Goal: Task Accomplishment & Management: Use online tool/utility

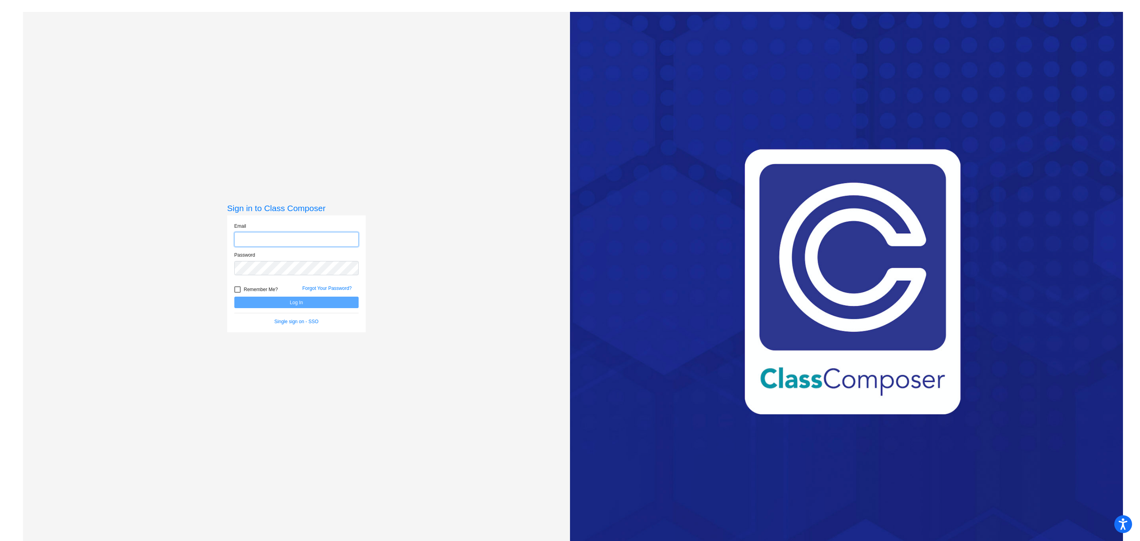
type input "[EMAIL_ADDRESS][DOMAIN_NAME]"
click at [277, 301] on button "Log In" at bounding box center [296, 302] width 124 height 11
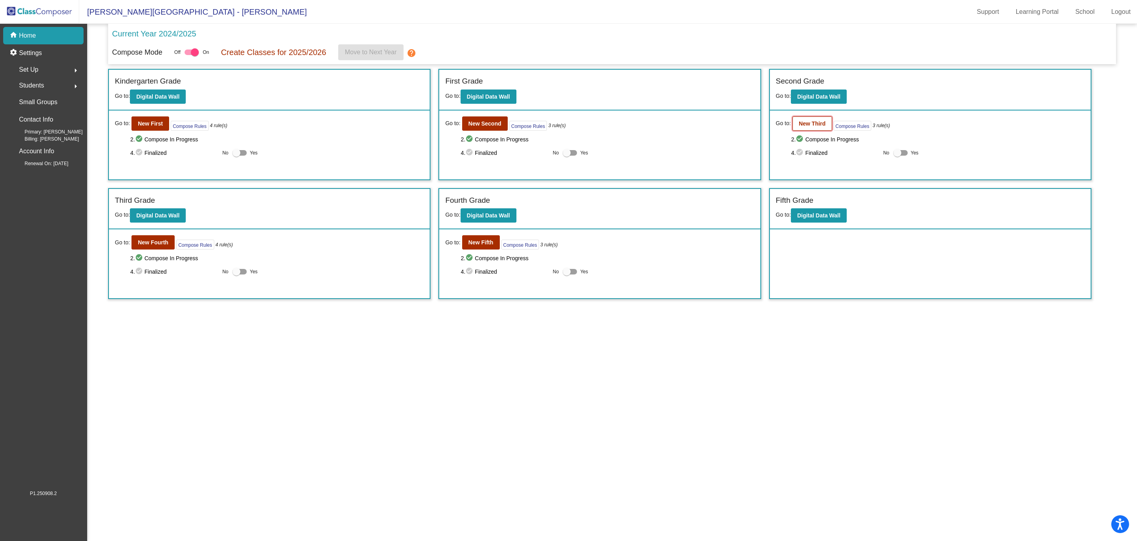
click at [794, 118] on button "New Third" at bounding box center [812, 123] width 40 height 14
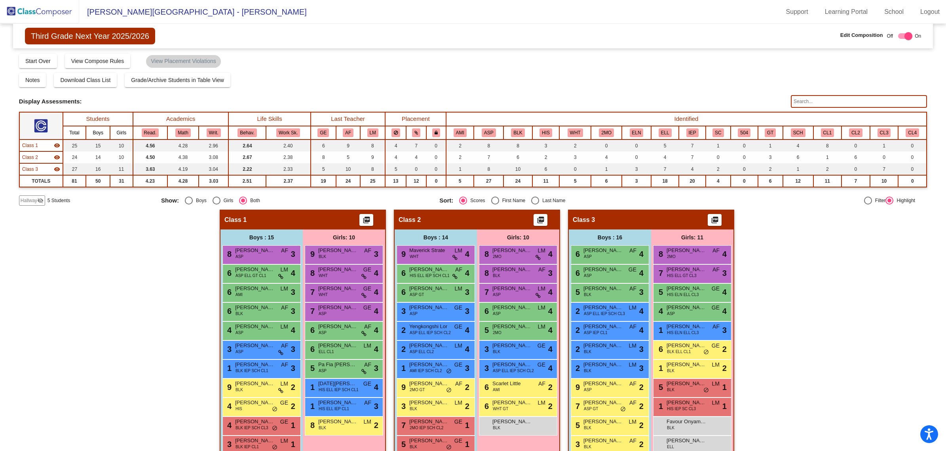
drag, startPoint x: 1117, startPoint y: 1, endPoint x: 668, endPoint y: 38, distance: 450.6
click at [666, 37] on div "Edit Composition Off On" at bounding box center [787, 36] width 269 height 10
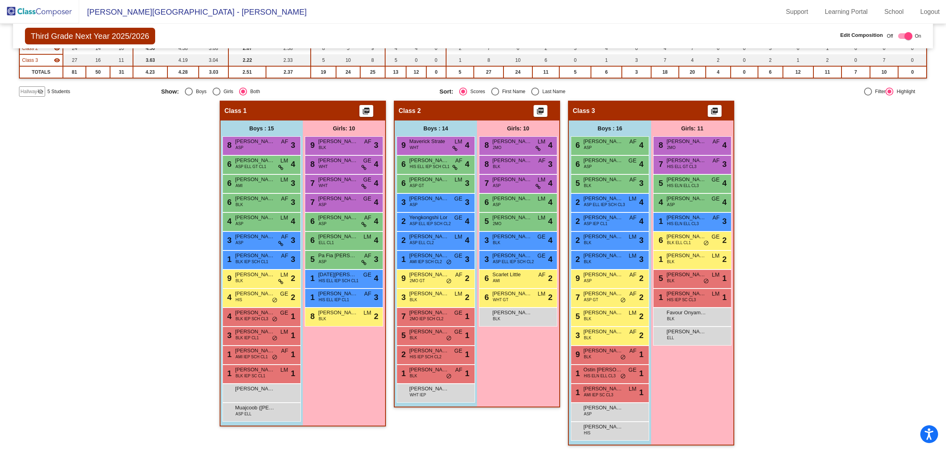
scroll to position [59, 0]
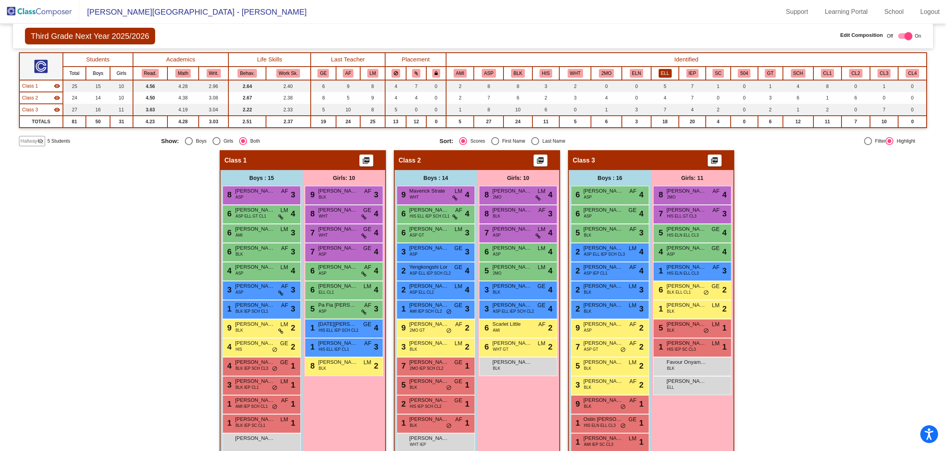
click at [659, 72] on button "ELL" at bounding box center [665, 73] width 13 height 9
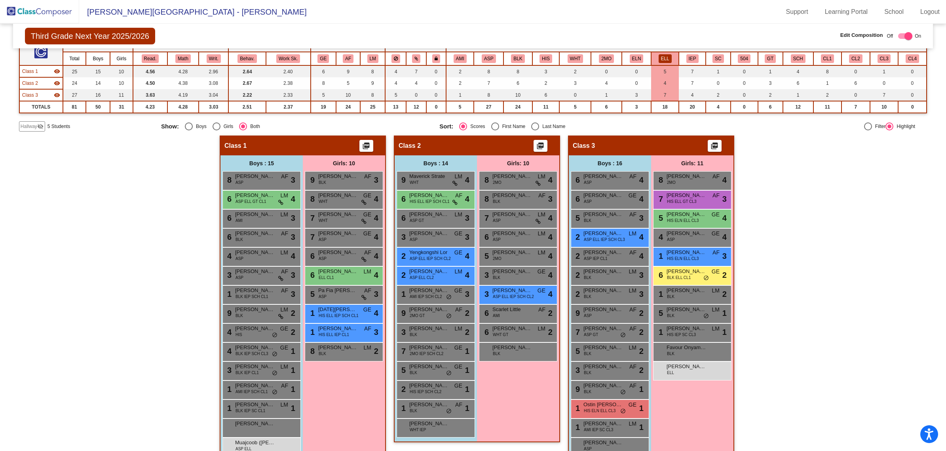
scroll to position [10, 0]
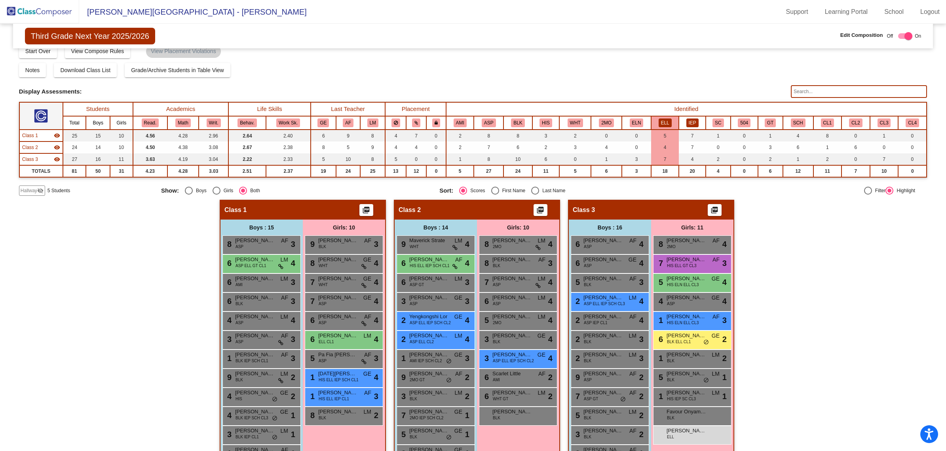
click at [690, 122] on button "IEP" at bounding box center [693, 122] width 12 height 9
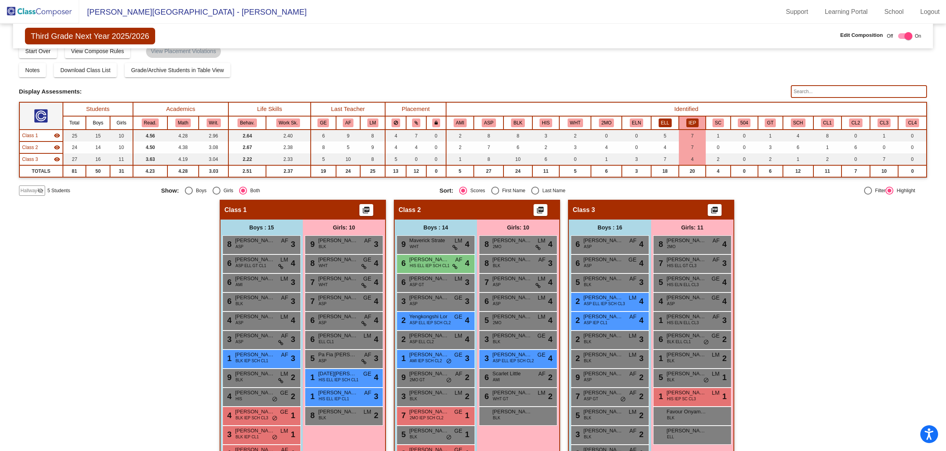
click at [659, 119] on button "ELL" at bounding box center [665, 122] width 13 height 9
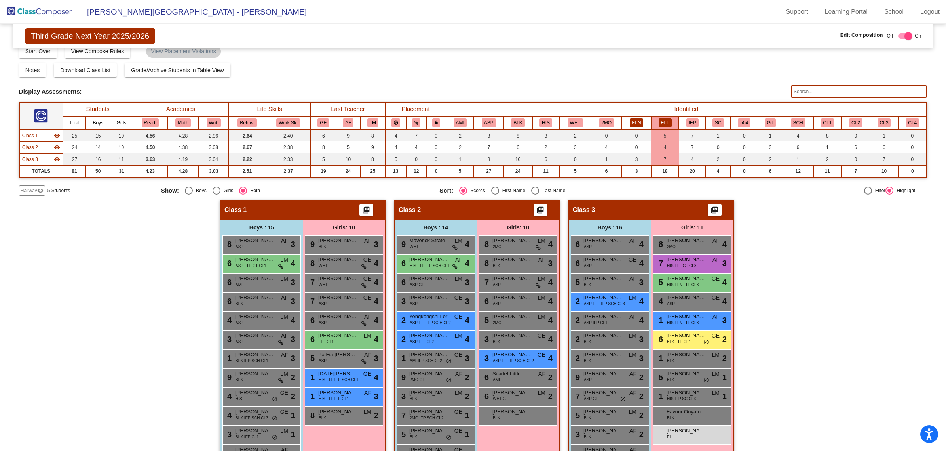
click at [634, 120] on button "ELN" at bounding box center [637, 122] width 14 height 9
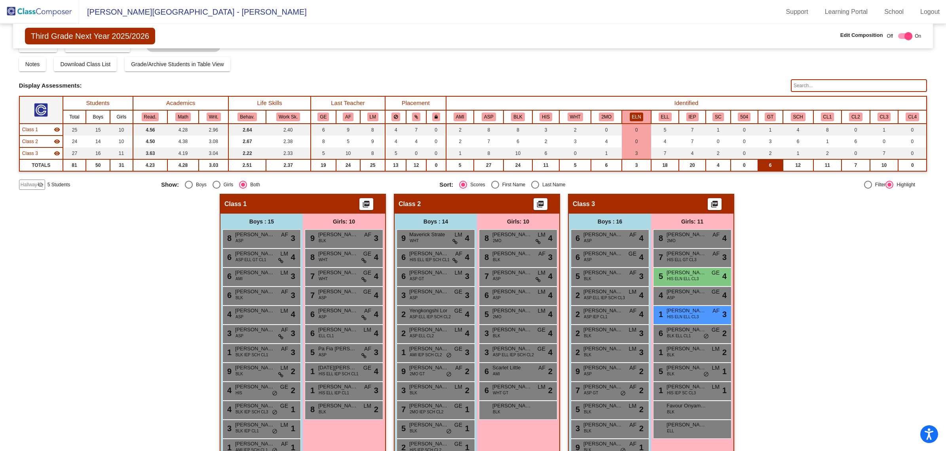
scroll to position [0, 0]
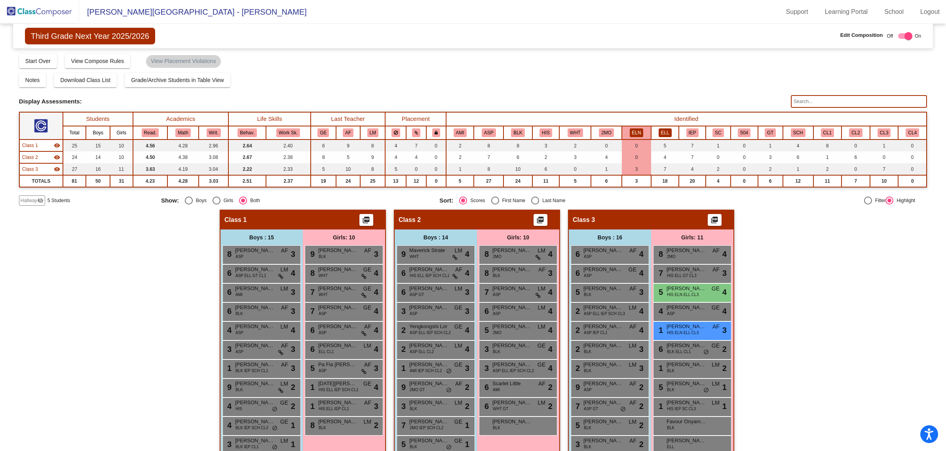
click at [668, 128] on th "ELL" at bounding box center [665, 132] width 28 height 13
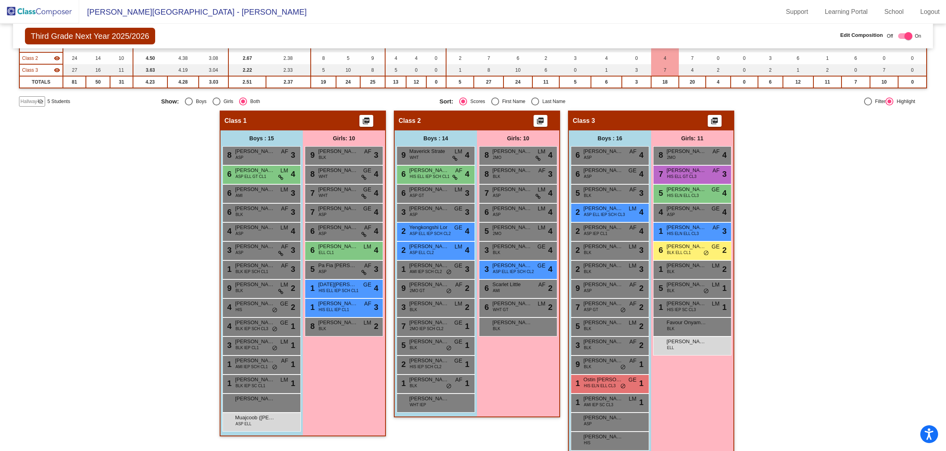
scroll to position [49, 0]
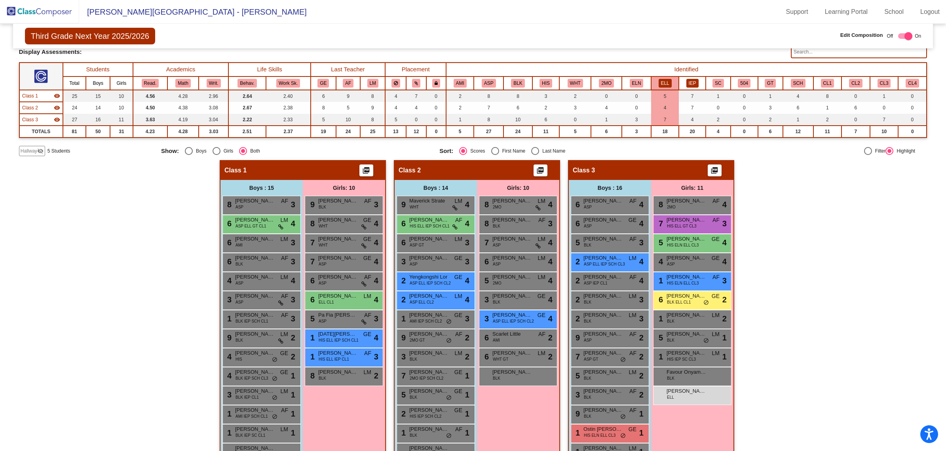
click at [687, 79] on button "IEP" at bounding box center [693, 83] width 12 height 9
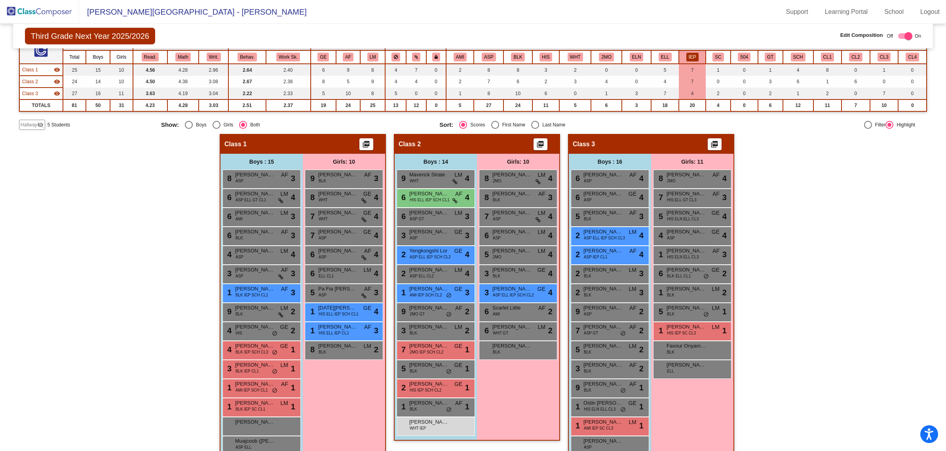
scroll to position [59, 0]
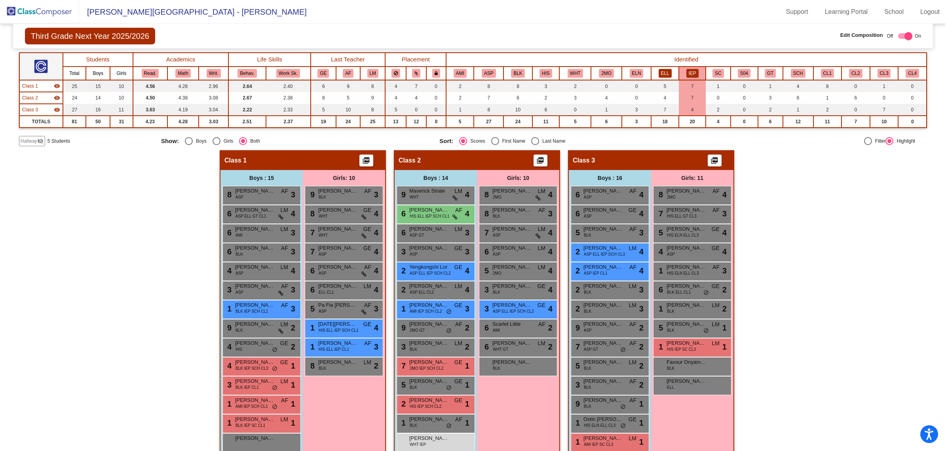
click at [661, 69] on button "ELL" at bounding box center [665, 73] width 13 height 9
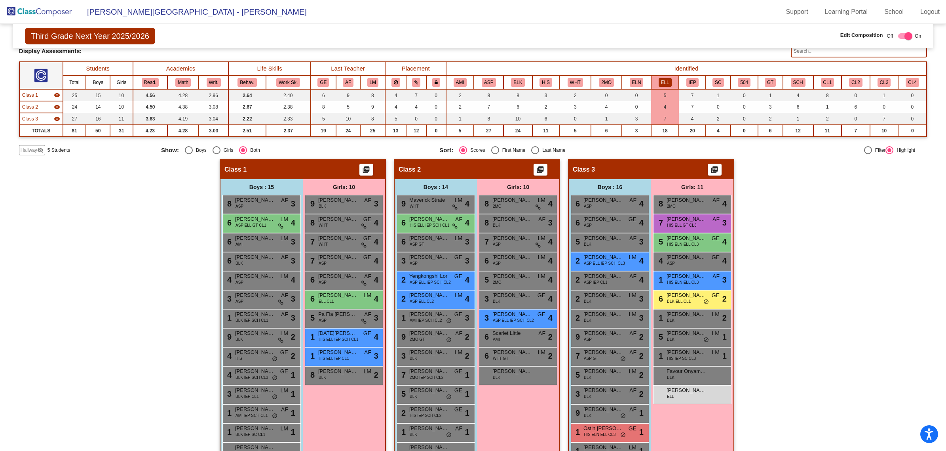
scroll to position [10, 0]
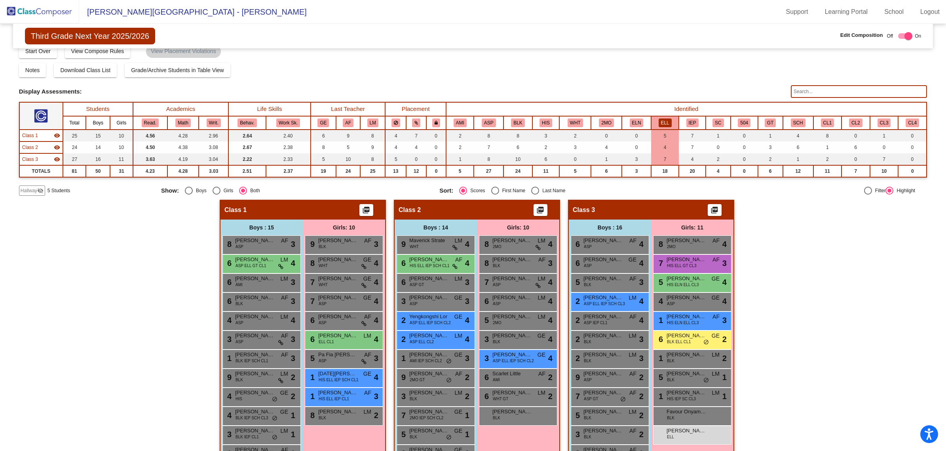
click at [696, 123] on th "IEP" at bounding box center [692, 122] width 27 height 13
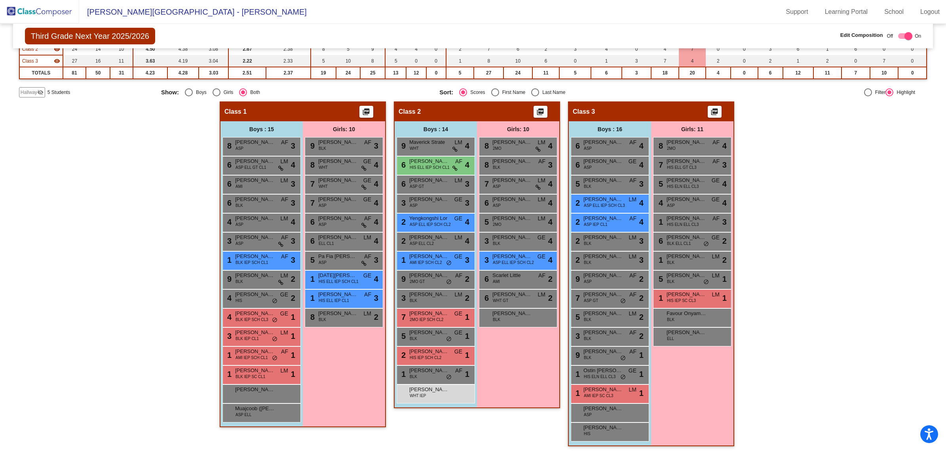
scroll to position [109, 0]
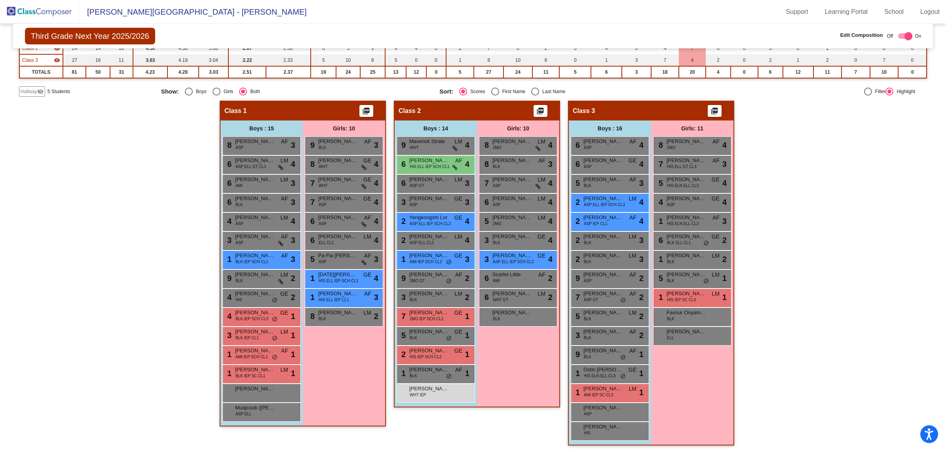
click at [226, 448] on div "Class 1 picture_as_pdf Add Student First Name Last Name Student Id (Recommended…" at bounding box center [303, 277] width 166 height 352
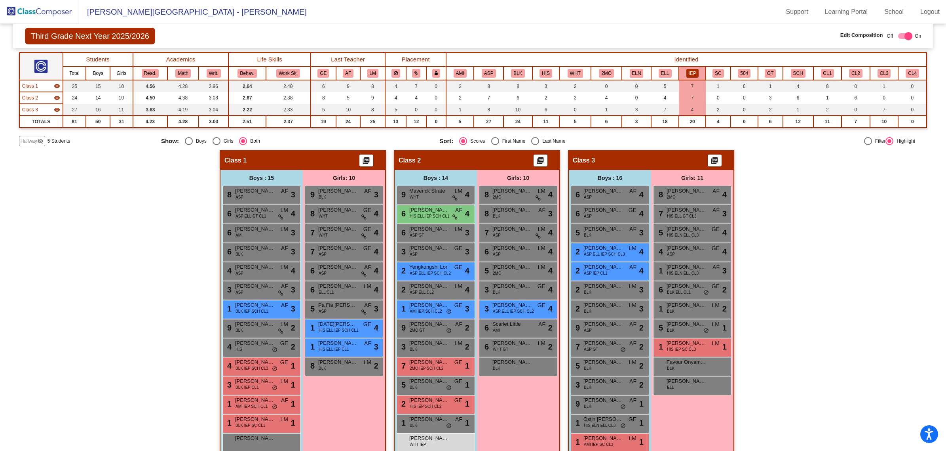
scroll to position [0, 0]
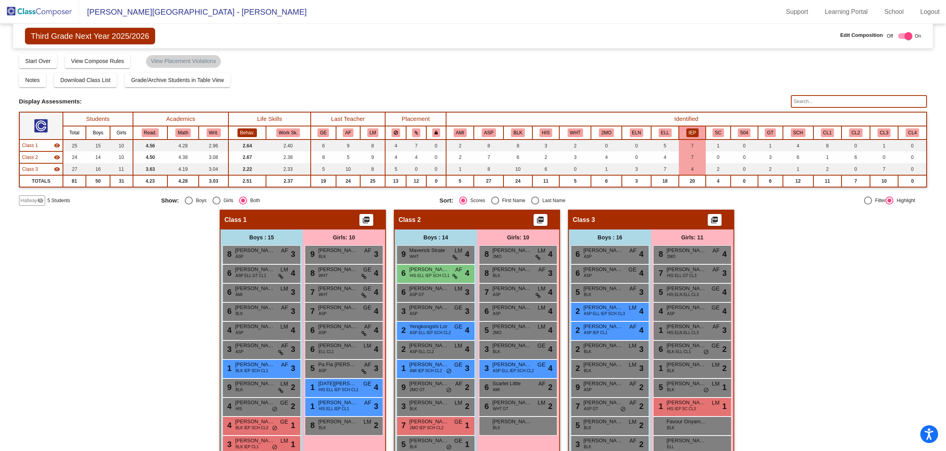
click at [252, 129] on button "Behav." at bounding box center [247, 132] width 19 height 9
click at [245, 130] on button "Behav." at bounding box center [247, 132] width 19 height 9
click at [44, 13] on img at bounding box center [39, 11] width 79 height 23
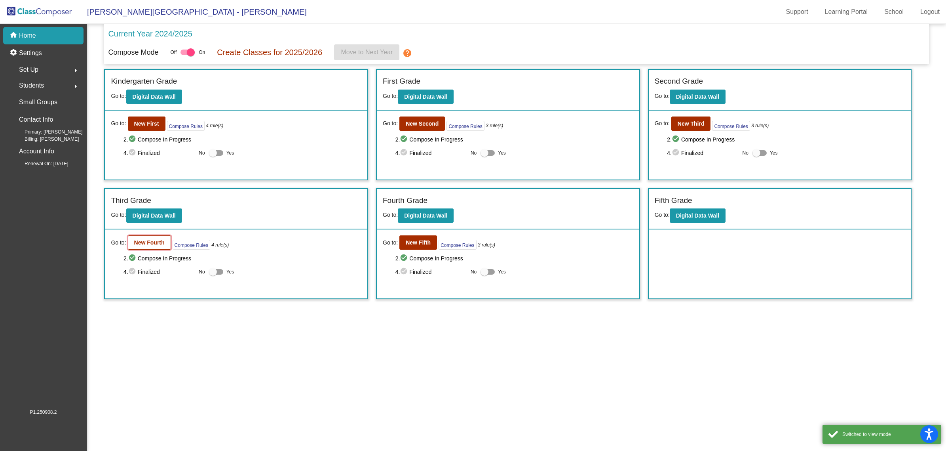
click at [154, 239] on b "New Fourth" at bounding box center [149, 242] width 30 height 6
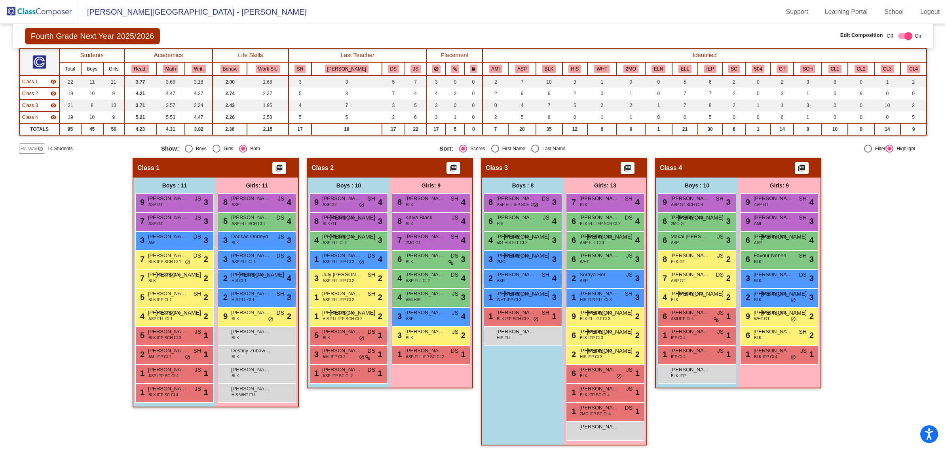
scroll to position [0, 0]
